Goal: Task Accomplishment & Management: Manage account settings

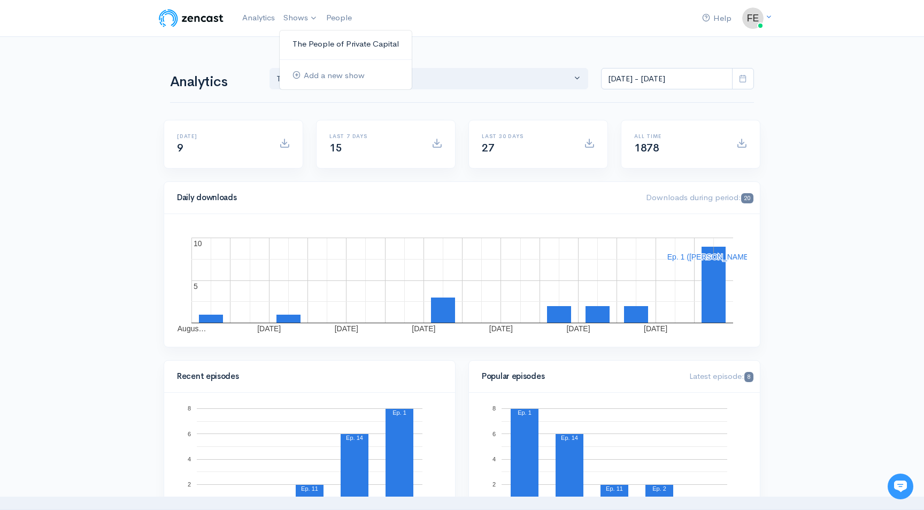
click at [319, 45] on link "The People of Private Capital" at bounding box center [346, 44] width 132 height 19
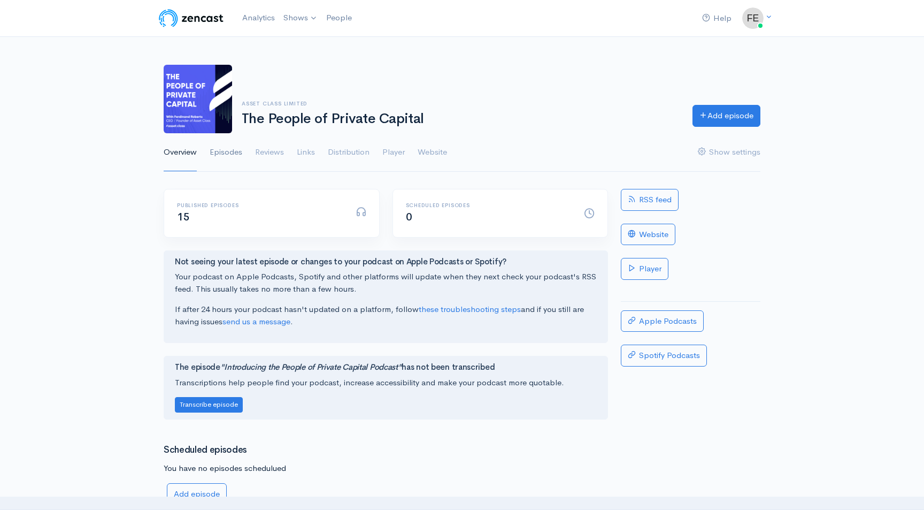
click at [224, 152] on link "Episodes" at bounding box center [226, 152] width 33 height 38
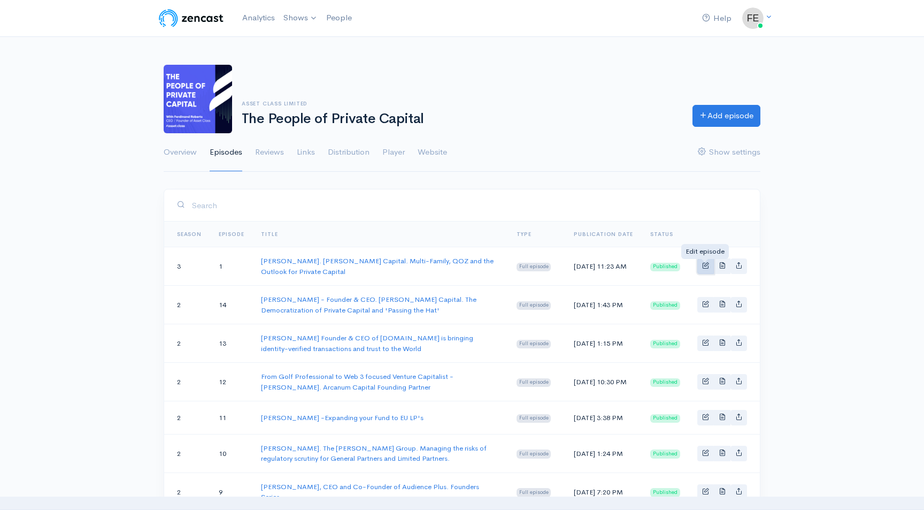
click at [706, 266] on span "Basic example" at bounding box center [705, 264] width 7 height 7
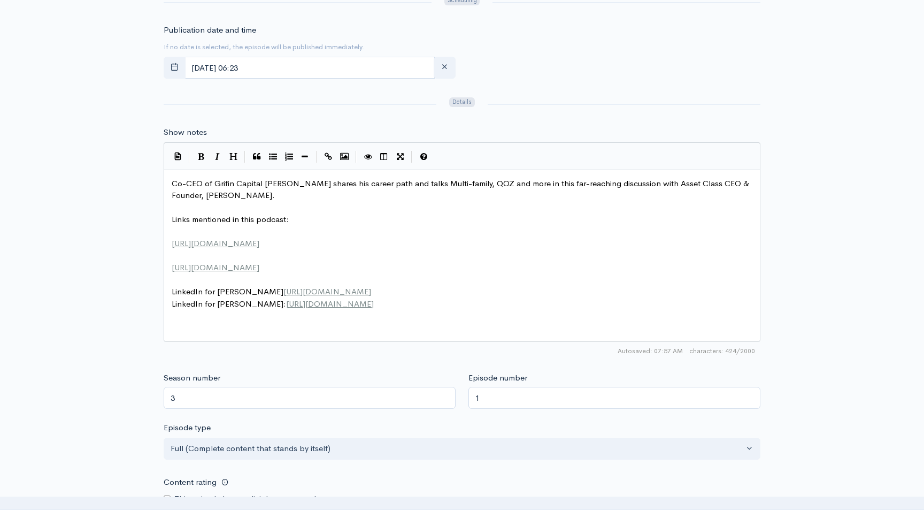
scroll to position [4, 0]
click at [223, 183] on span "Co-CEO of Grifin Capital [PERSON_NAME] shares his career path and talks Multi-f…" at bounding box center [462, 189] width 580 height 22
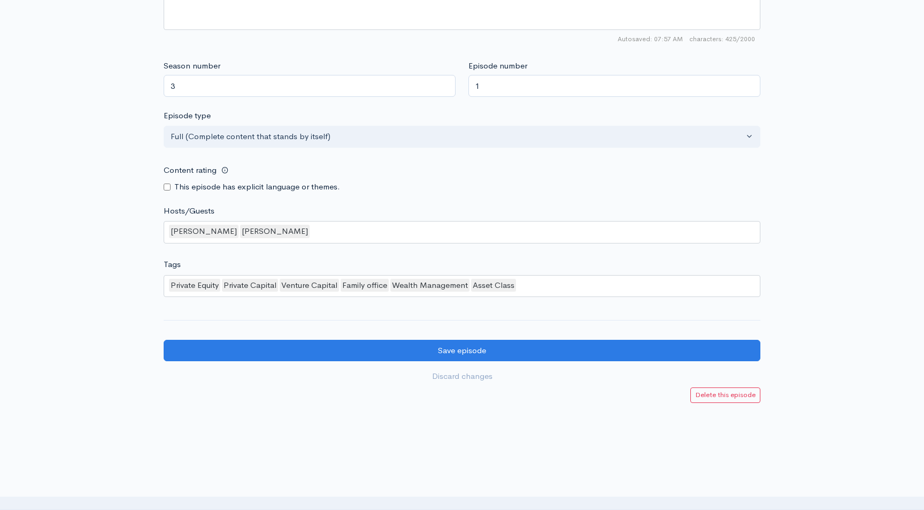
scroll to position [833, 0]
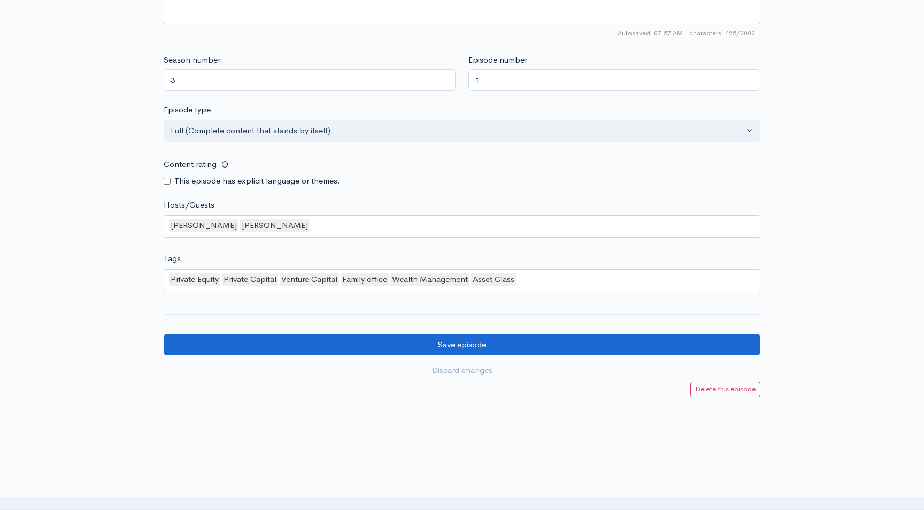
type textarea "f"
click at [450, 344] on input "Save episode" at bounding box center [462, 345] width 597 height 22
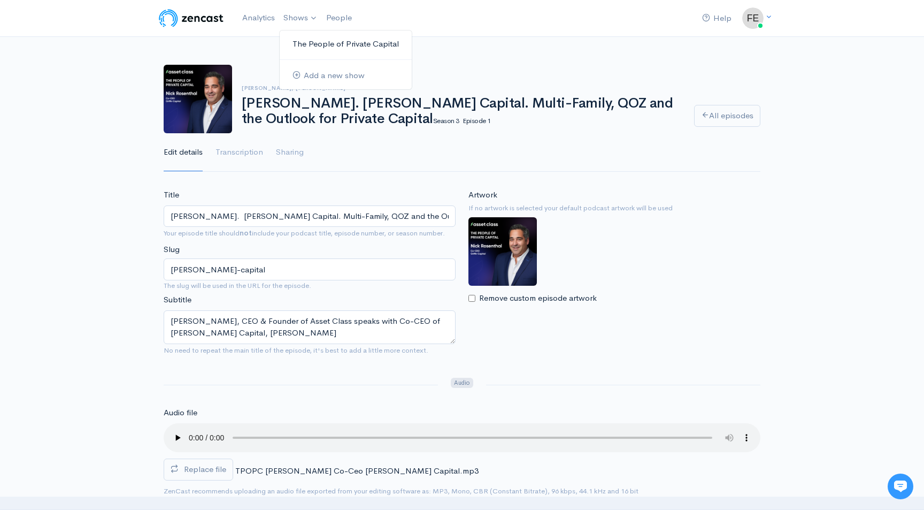
click at [317, 45] on link "The People of Private Capital" at bounding box center [346, 44] width 132 height 19
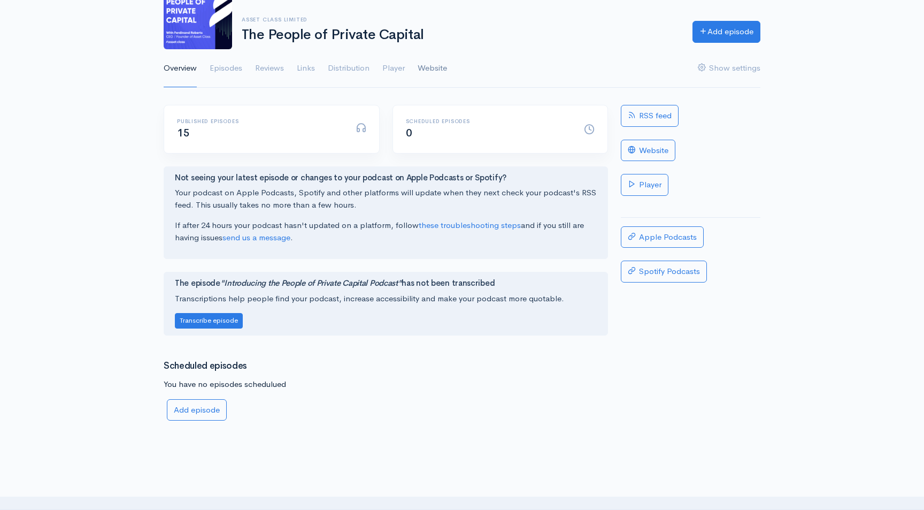
scroll to position [147, 0]
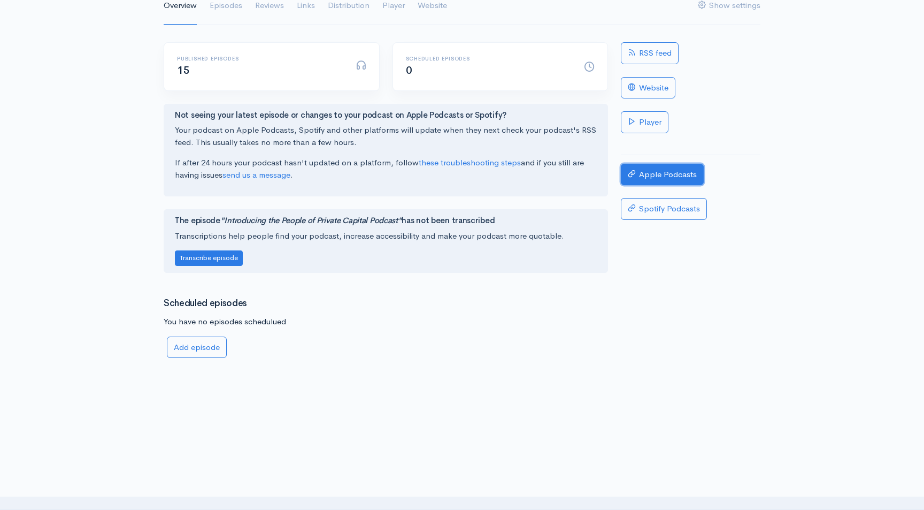
click at [656, 173] on link "Apple Podcasts" at bounding box center [662, 175] width 83 height 22
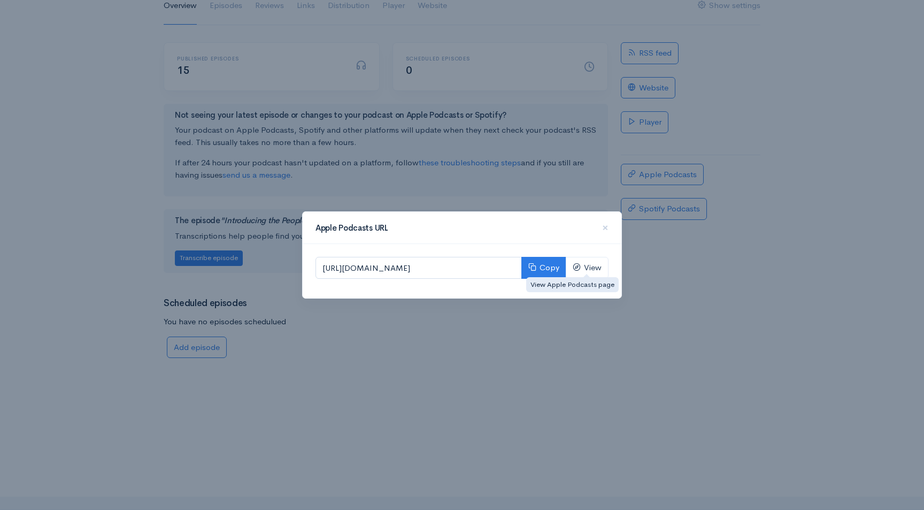
click at [682, 227] on div "Apple Podcasts URL × https://podcasts.apple.com/us/podcast/the-people-of-privat…" at bounding box center [462, 255] width 924 height 510
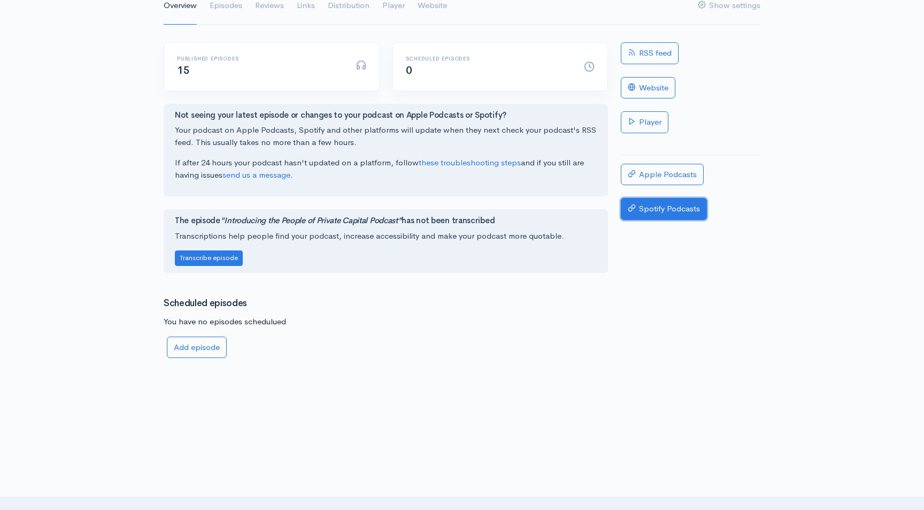
click at [672, 210] on link "Spotify Podcasts" at bounding box center [664, 209] width 86 height 22
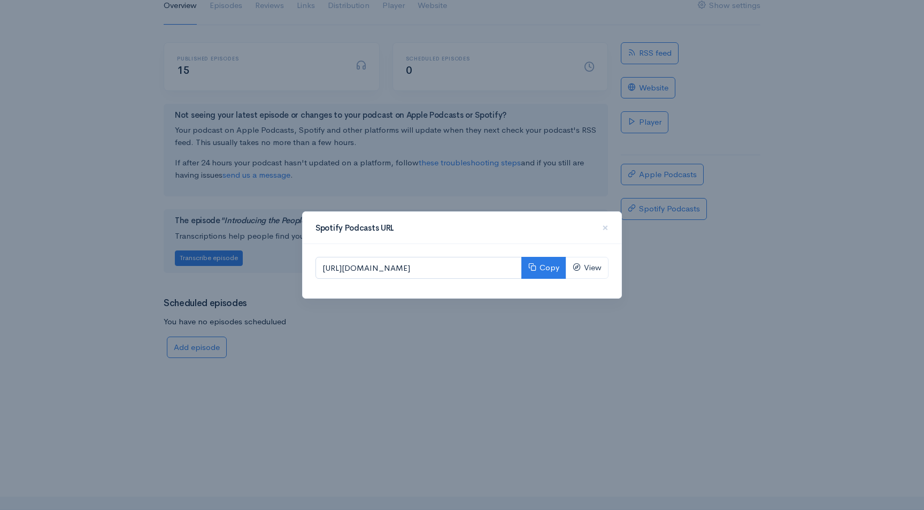
click at [610, 228] on div "Spotify Podcasts URL ×" at bounding box center [462, 228] width 319 height 32
click at [605, 226] on span "×" at bounding box center [605, 228] width 6 height 16
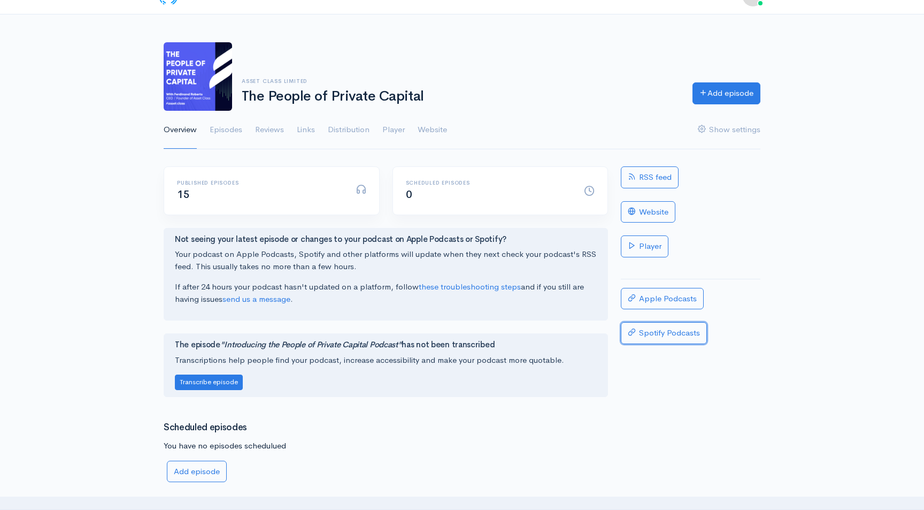
scroll to position [0, 0]
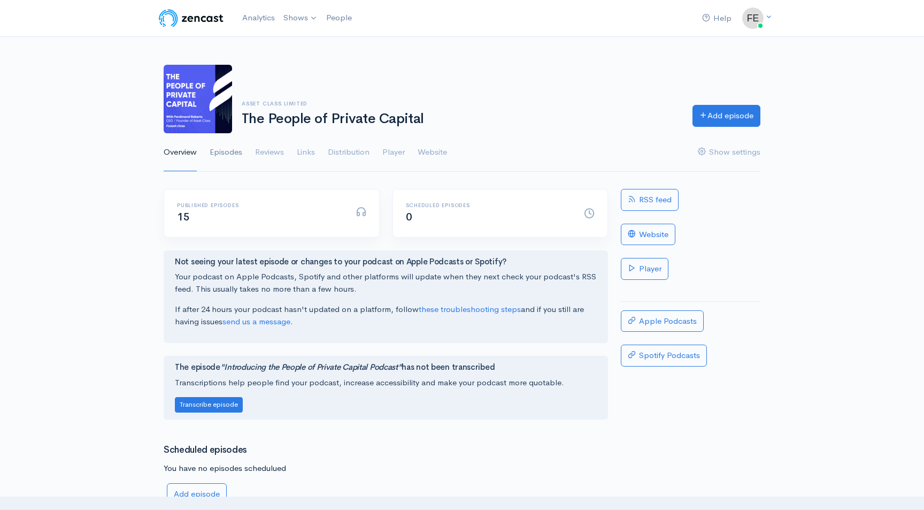
click at [221, 156] on link "Episodes" at bounding box center [226, 152] width 33 height 38
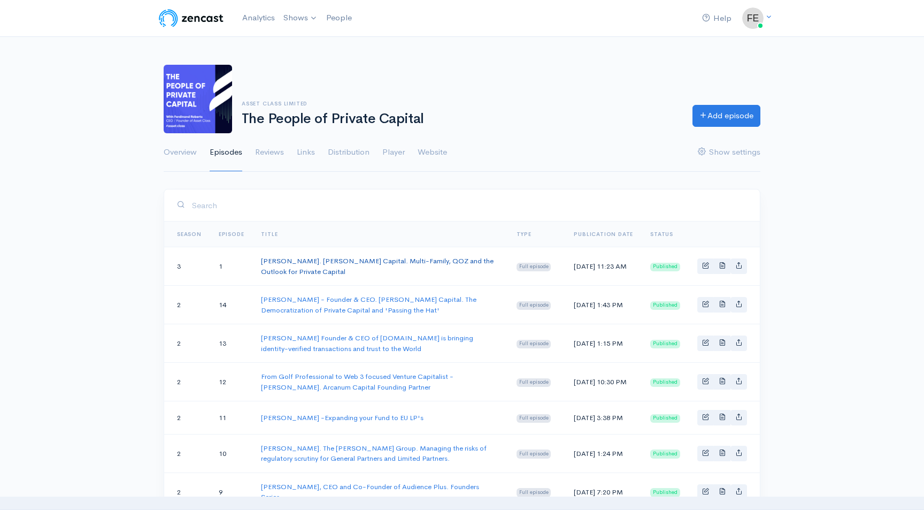
click at [335, 258] on link "[PERSON_NAME]. [PERSON_NAME] Capital. Multi-Family, QOZ and the Outlook for Pri…" at bounding box center [377, 266] width 233 height 20
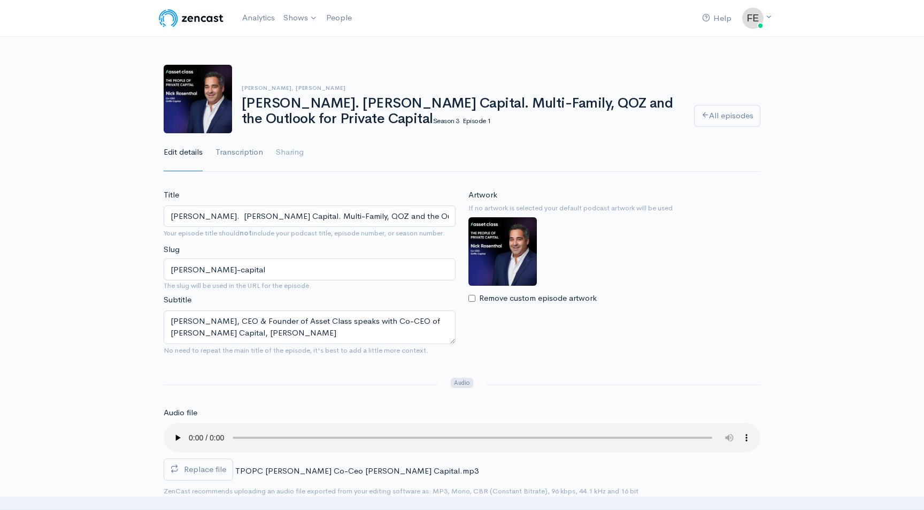
click at [238, 154] on link "Transcription" at bounding box center [239, 152] width 48 height 38
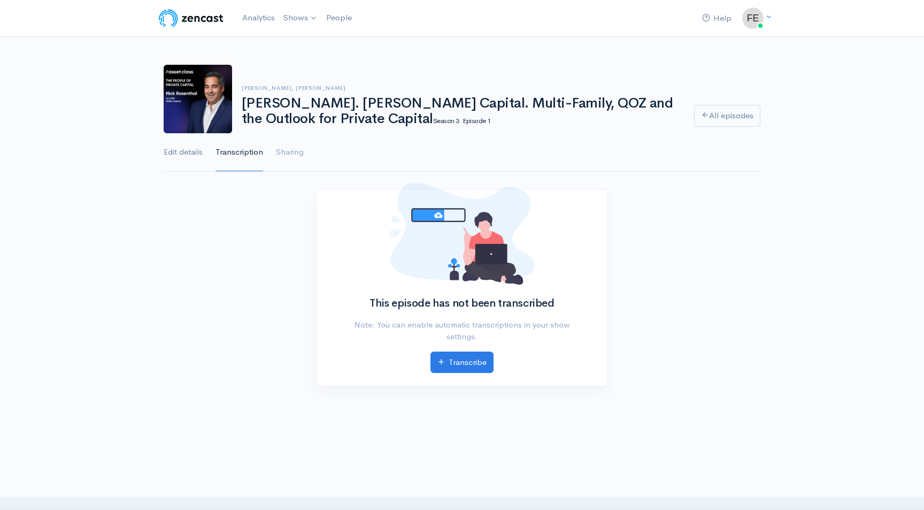
click at [188, 156] on link "Edit details" at bounding box center [183, 152] width 39 height 38
